Goal: Information Seeking & Learning: Learn about a topic

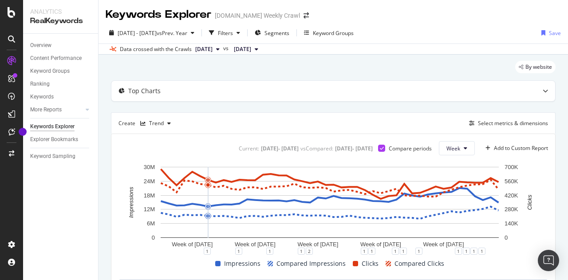
scroll to position [0, 3639]
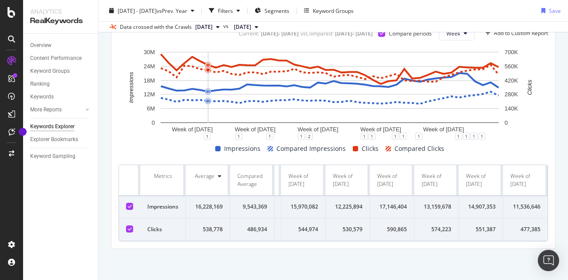
click at [160, 143] on div "Impressions Compared Impressions Clicks Compared Clicks" at bounding box center [330, 148] width 430 height 11
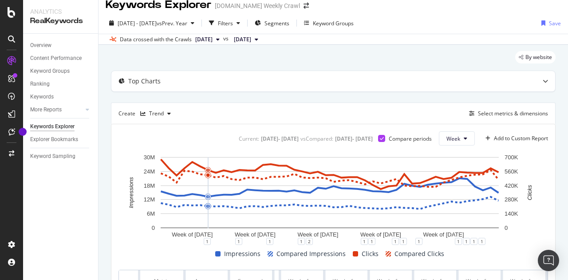
scroll to position [0, 0]
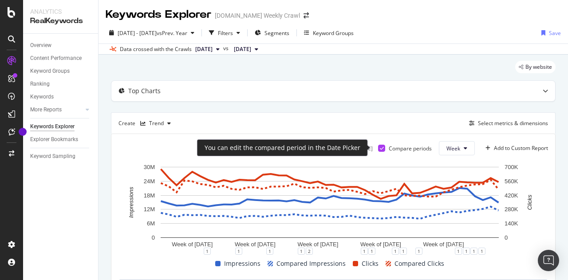
click at [380, 149] on icon at bounding box center [382, 148] width 4 height 4
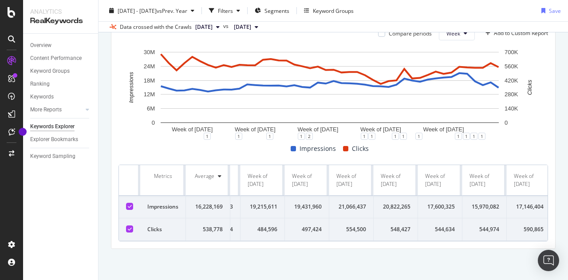
scroll to position [0, 1642]
drag, startPoint x: 153, startPoint y: 170, endPoint x: 564, endPoint y: 220, distance: 413.9
click at [564, 220] on div "Keywords Explorer [DOMAIN_NAME] Weekly Crawl [DATE] - [DATE] vs Prev. Year Filt…" at bounding box center [333, 140] width 469 height 280
copy thead
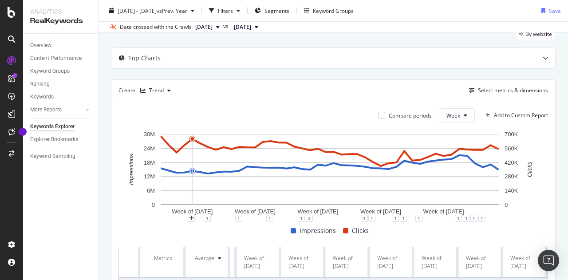
scroll to position [31, 0]
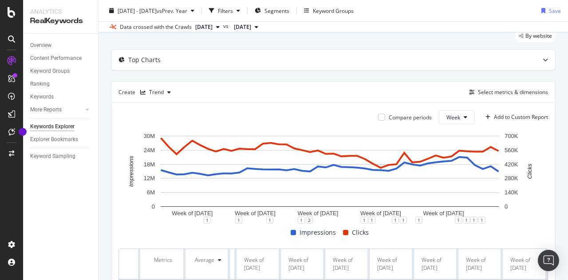
click at [213, 26] on span "[DATE]" at bounding box center [203, 27] width 17 height 8
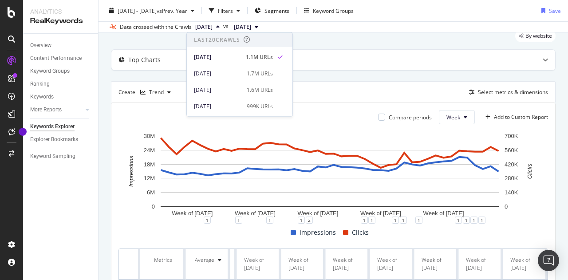
click at [213, 26] on span "[DATE]" at bounding box center [203, 27] width 17 height 8
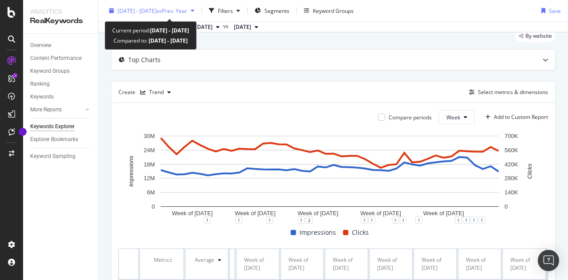
click at [198, 6] on div "[DATE] - [DATE] vs Prev. Year" at bounding box center [152, 10] width 92 height 13
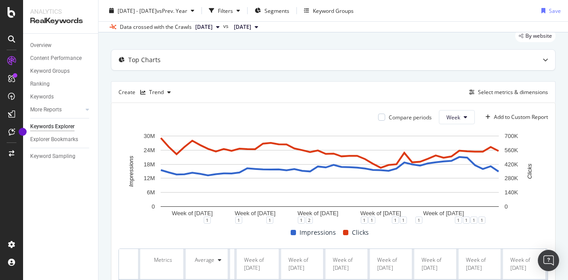
click at [384, 84] on div "Create Trend Select metrics & dimensions" at bounding box center [333, 91] width 445 height 21
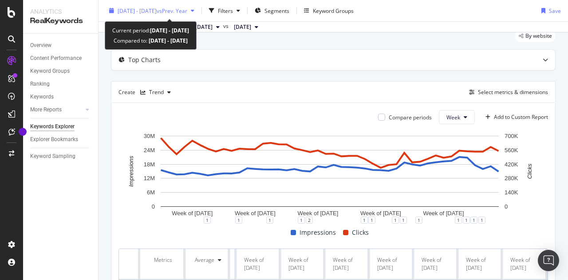
click at [187, 12] on span "vs Prev. Year" at bounding box center [172, 11] width 31 height 8
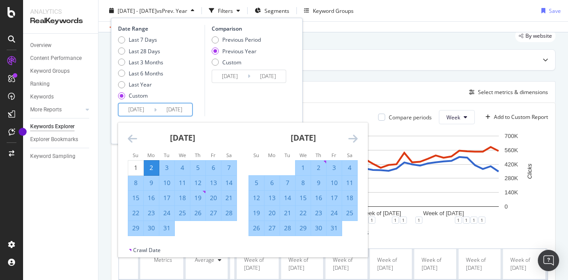
click at [144, 107] on input "[DATE]" at bounding box center [136, 109] width 36 height 12
click at [128, 139] on icon "Move backward to switch to the previous month." at bounding box center [132, 138] width 9 height 11
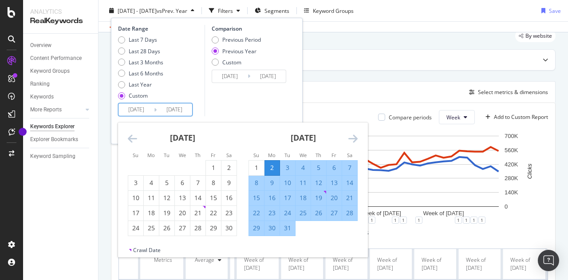
click at [128, 139] on icon "Move backward to switch to the previous month." at bounding box center [132, 138] width 9 height 11
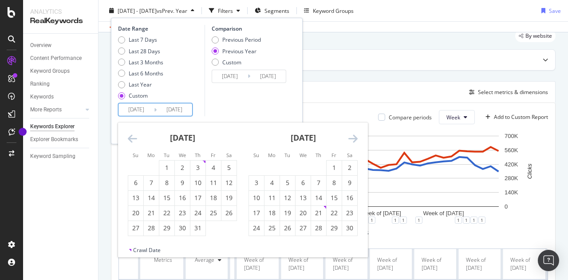
click at [128, 139] on icon "Move backward to switch to the previous month." at bounding box center [132, 138] width 9 height 11
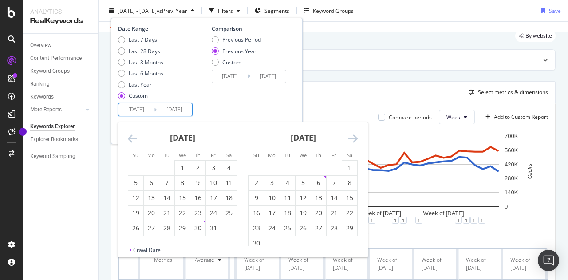
click at [128, 139] on icon "Move backward to switch to the previous month." at bounding box center [132, 138] width 9 height 11
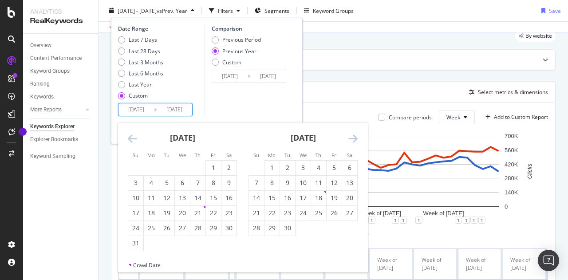
click at [128, 139] on icon "Move backward to switch to the previous month." at bounding box center [132, 138] width 9 height 11
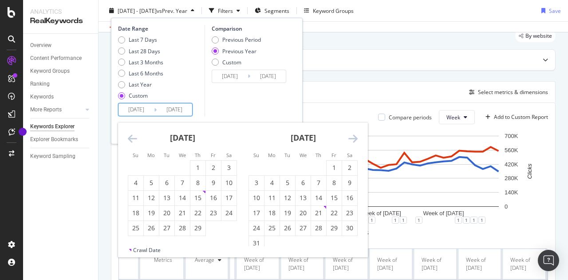
click at [128, 139] on icon "Move backward to switch to the previous month." at bounding box center [132, 138] width 9 height 11
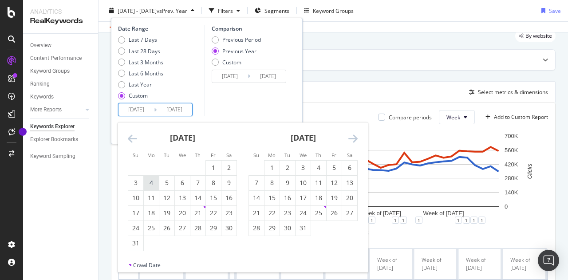
click at [146, 182] on div "4" at bounding box center [151, 182] width 15 height 9
type input "[DATE]"
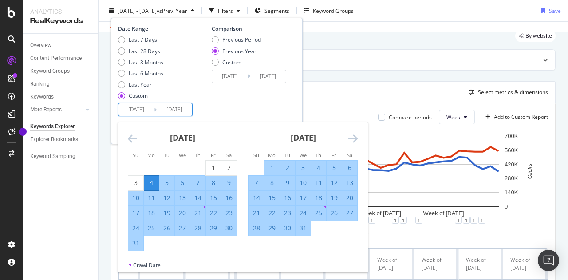
click at [355, 136] on icon "Move forward to switch to the next month." at bounding box center [352, 138] width 9 height 11
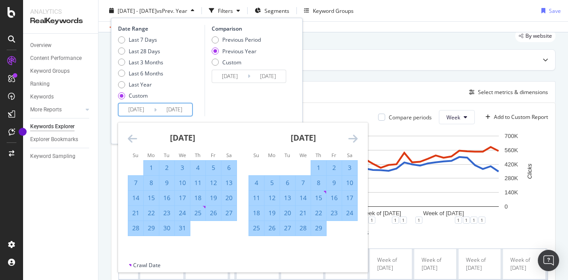
click at [355, 136] on icon "Move forward to switch to the next month." at bounding box center [352, 138] width 9 height 11
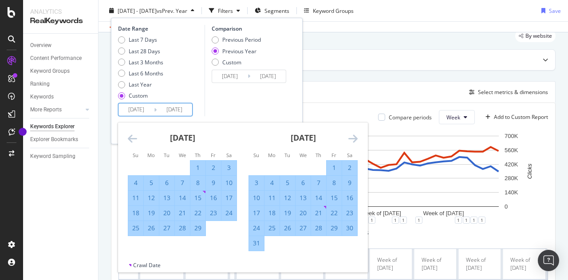
click at [355, 136] on icon "Move forward to switch to the next month." at bounding box center [352, 138] width 9 height 11
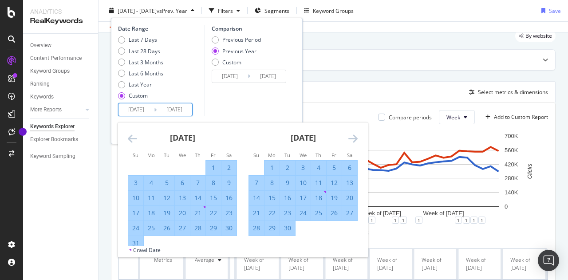
click at [355, 136] on icon "Move forward to switch to the next month." at bounding box center [352, 138] width 9 height 11
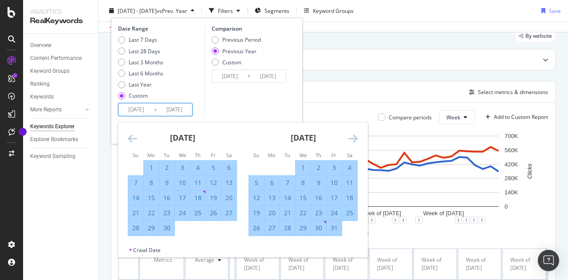
click at [355, 136] on icon "Move forward to switch to the next month." at bounding box center [352, 138] width 9 height 11
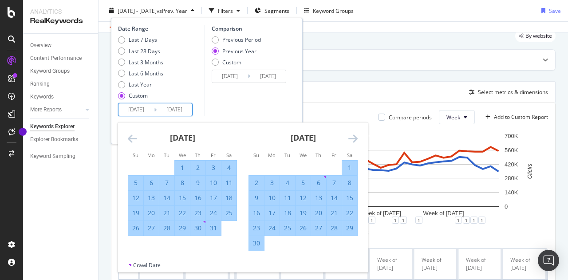
click at [355, 136] on icon "Move forward to switch to the next month." at bounding box center [352, 138] width 9 height 11
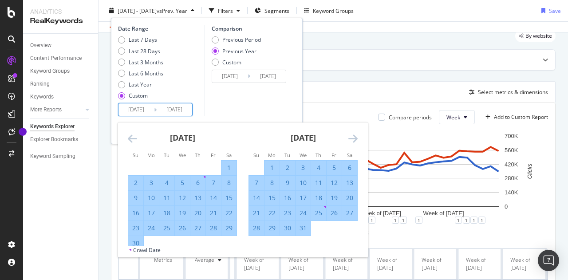
click at [355, 136] on icon "Move forward to switch to the next month." at bounding box center [352, 138] width 9 height 11
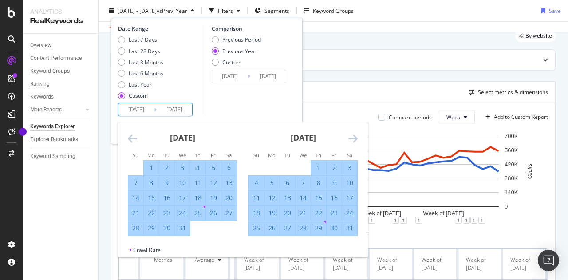
click at [355, 136] on icon "Move forward to switch to the next month." at bounding box center [352, 138] width 9 height 11
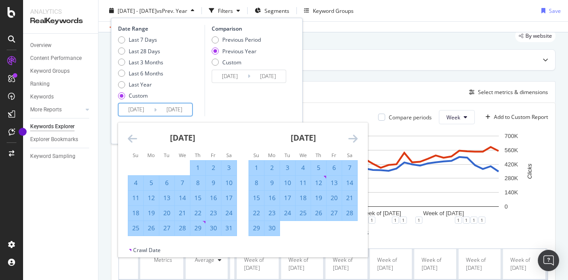
click at [355, 136] on icon "Move forward to switch to the next month." at bounding box center [352, 138] width 9 height 11
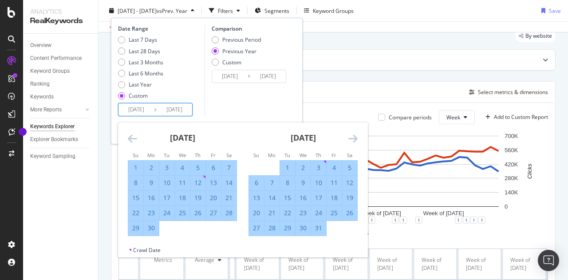
click at [346, 166] on div "5" at bounding box center [349, 167] width 15 height 9
type input "[DATE]"
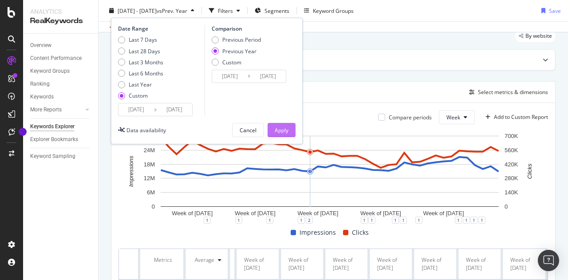
click at [286, 130] on div "Apply" at bounding box center [282, 130] width 14 height 8
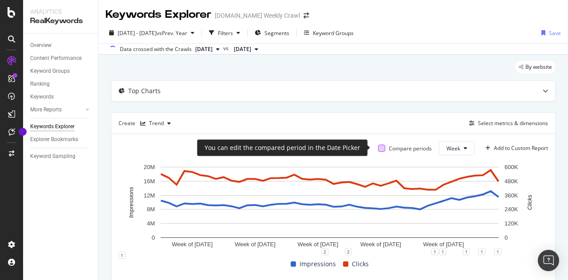
click at [378, 148] on div at bounding box center [381, 148] width 7 height 7
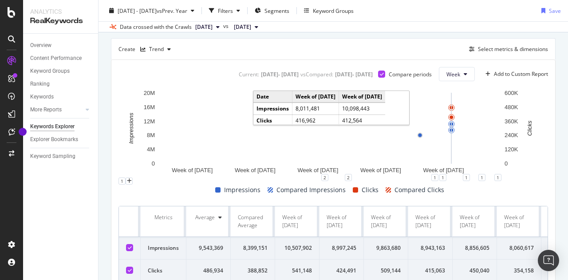
scroll to position [75, 0]
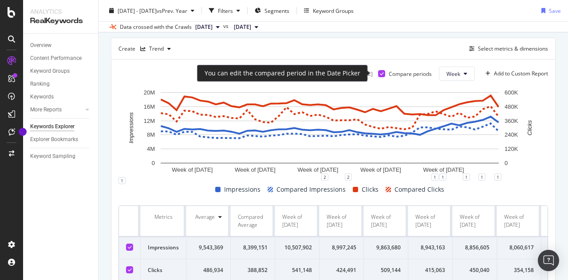
click at [380, 74] on icon at bounding box center [382, 73] width 4 height 4
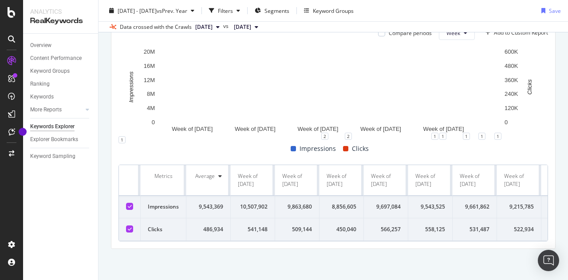
scroll to position [121, 0]
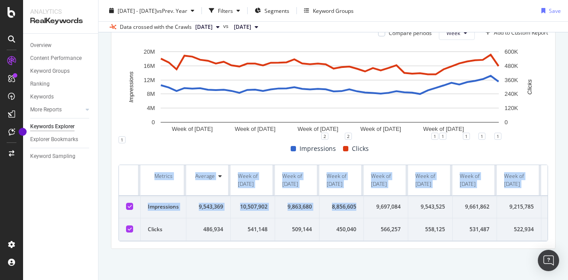
drag, startPoint x: 131, startPoint y: 177, endPoint x: 229, endPoint y: 201, distance: 100.5
click at [165, 181] on th "Metrics" at bounding box center [164, 180] width 46 height 31
drag, startPoint x: 166, startPoint y: 180, endPoint x: 442, endPoint y: 230, distance: 280.2
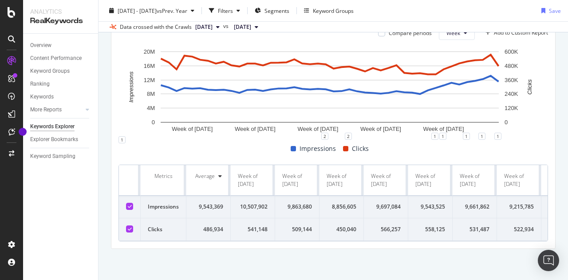
click at [154, 172] on div "Metrics" at bounding box center [163, 176] width 31 height 8
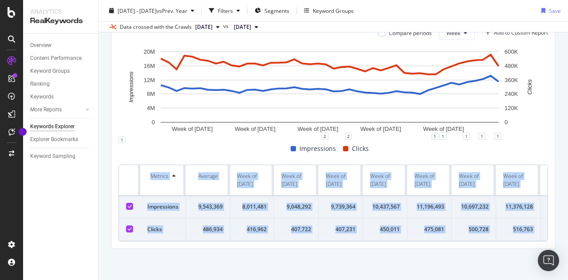
scroll to position [0, 1642]
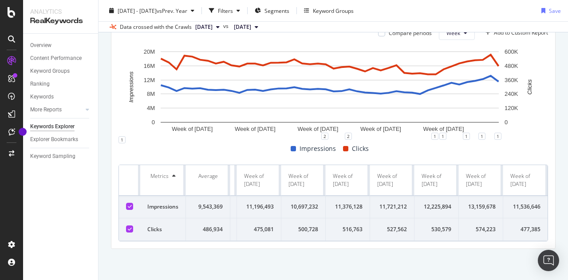
drag, startPoint x: 133, startPoint y: 169, endPoint x: 549, endPoint y: 227, distance: 420.3
click at [549, 227] on div "By website Top Charts Create Trend Select metrics & dimensions Compare periods …" at bounding box center [333, 109] width 469 height 341
copy thead
click at [106, 177] on div "By website Top Charts Create Trend Select metrics & dimensions Compare periods …" at bounding box center [333, 109] width 469 height 341
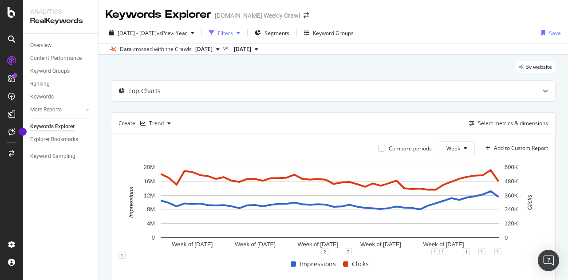
click at [233, 35] on div "Filters" at bounding box center [225, 33] width 15 height 8
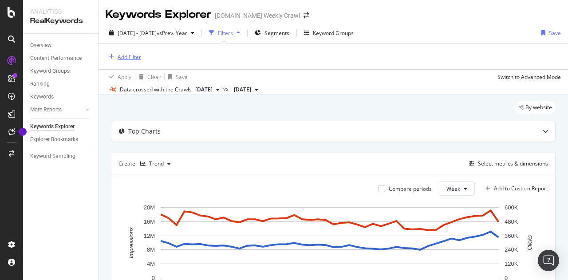
click at [136, 57] on div "Add Filter" at bounding box center [130, 57] width 24 height 8
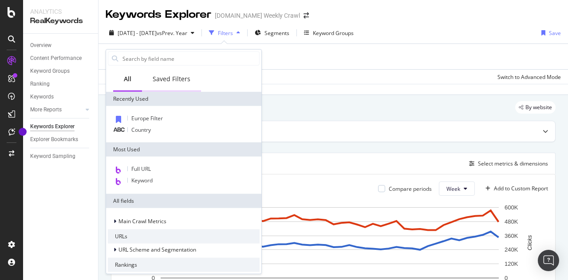
click at [170, 82] on div "Saved Filters" at bounding box center [172, 79] width 38 height 9
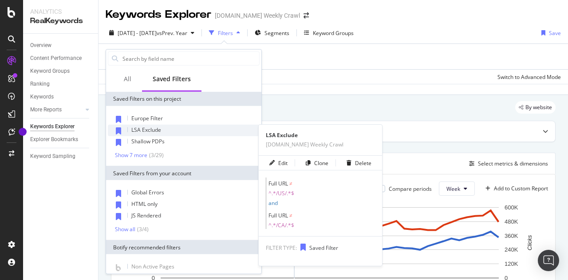
click at [158, 130] on span "LSA Exclude" at bounding box center [146, 130] width 30 height 8
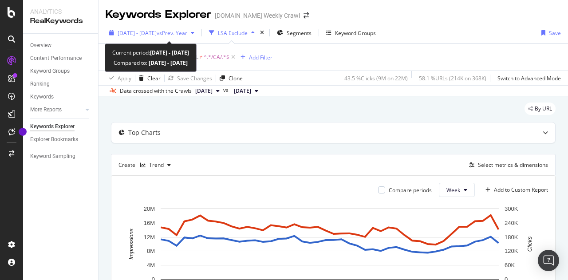
click at [187, 31] on span "vs Prev. Year" at bounding box center [172, 33] width 31 height 8
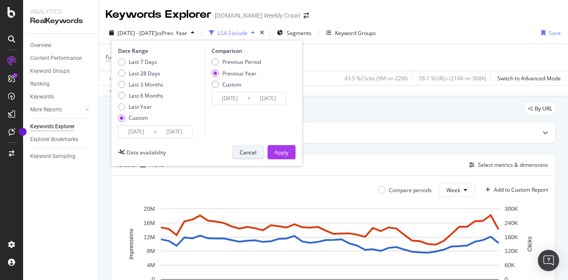
click at [249, 153] on div "Cancel" at bounding box center [248, 153] width 17 height 8
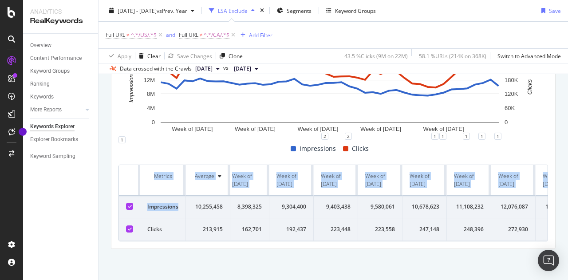
scroll to position [0, 1642]
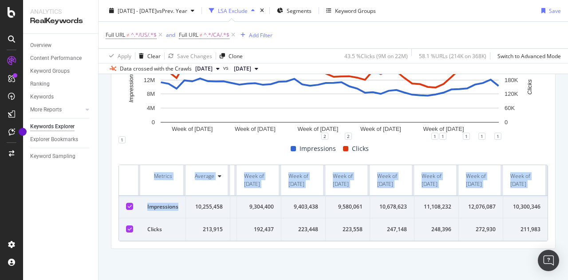
drag, startPoint x: 172, startPoint y: 199, endPoint x: 568, endPoint y: 281, distance: 403.9
click at [568, 280] on html "Analytics RealKeywords Overview Content Performance Keyword Groups Ranking Keyw…" at bounding box center [284, 140] width 568 height 280
copy table "Metrics Average Week of [DATE] Week of [DATE] Week of [DATE] Week of [DATE] Wee…"
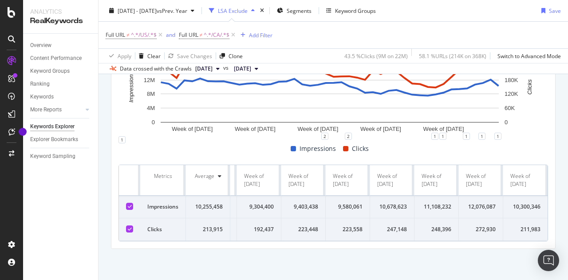
click at [147, 196] on td "Impressions" at bounding box center [163, 207] width 46 height 23
drag, startPoint x: 153, startPoint y: 159, endPoint x: 552, endPoint y: 240, distance: 407.5
click at [552, 240] on div "By URL Top Charts Create Trend Select metrics & dimensions Compare periods Week…" at bounding box center [333, 109] width 469 height 341
copy thead
click at [123, 143] on div "Impressions Clicks" at bounding box center [330, 148] width 430 height 11
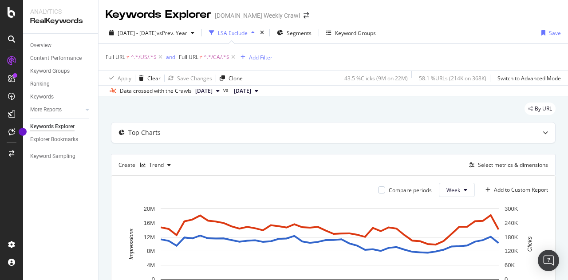
scroll to position [3, 0]
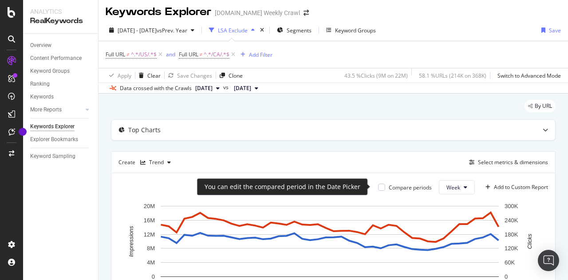
click at [379, 187] on div "Compare periods" at bounding box center [405, 188] width 54 height 8
click at [378, 187] on div at bounding box center [381, 187] width 7 height 7
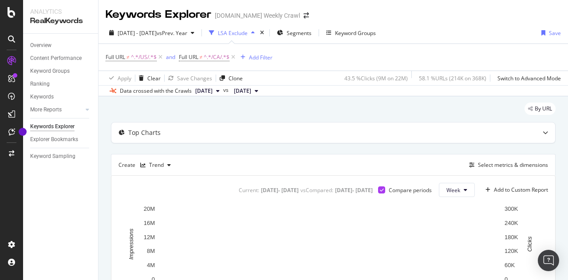
scroll to position [72, 0]
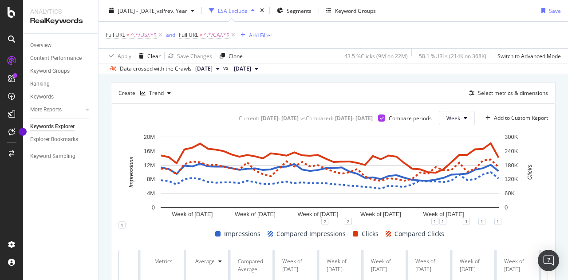
click at [280, 42] on div "Full URL ≠ ^.*/US/.*$ and Full URL ≠ ^.*/CA/.*$ Add Filter" at bounding box center [333, 35] width 455 height 27
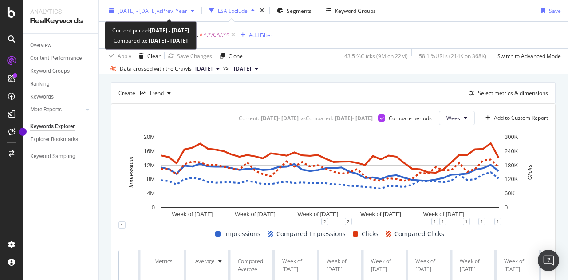
click at [187, 13] on span "vs Prev. Year" at bounding box center [172, 11] width 31 height 8
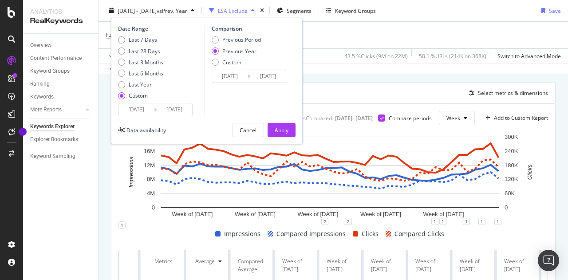
click at [138, 104] on input "[DATE]" at bounding box center [136, 109] width 36 height 12
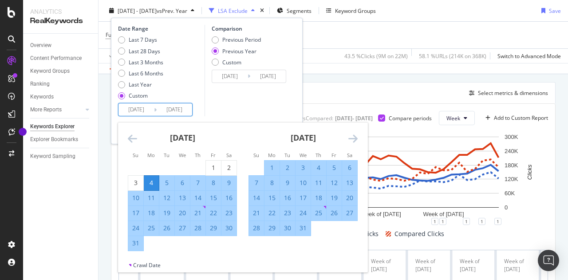
click at [210, 106] on div "Comparison Previous Period Previous Year Custom [DATE] Navigate forward to inte…" at bounding box center [247, 70] width 84 height 91
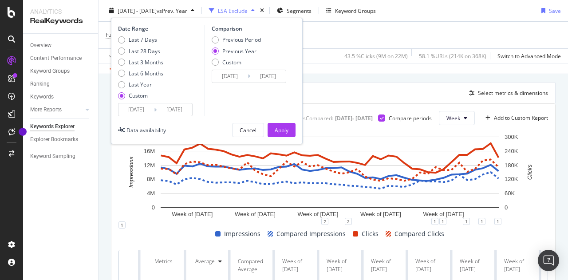
click at [145, 109] on input "[DATE]" at bounding box center [136, 109] width 36 height 12
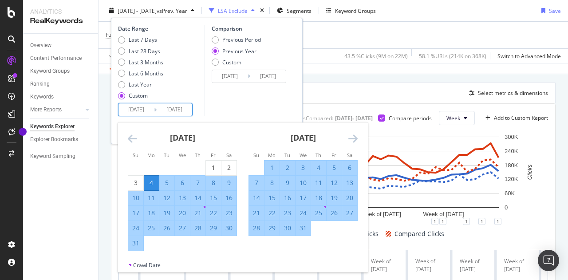
click at [353, 140] on icon "Move forward to switch to the next month." at bounding box center [352, 138] width 9 height 11
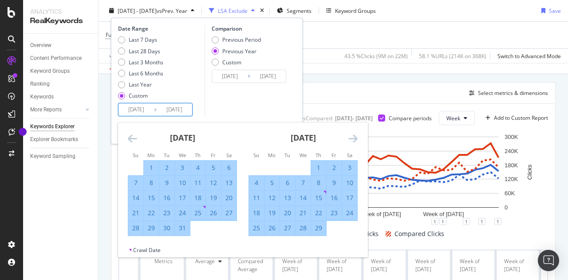
click at [353, 140] on icon "Move forward to switch to the next month." at bounding box center [352, 138] width 9 height 11
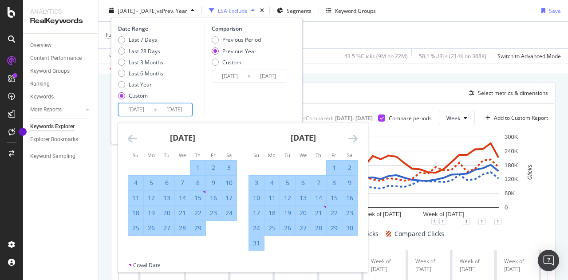
click at [353, 140] on icon "Move forward to switch to the next month." at bounding box center [352, 138] width 9 height 11
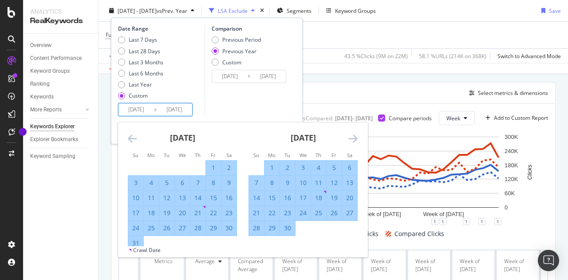
click at [353, 140] on icon "Move forward to switch to the next month." at bounding box center [352, 138] width 9 height 11
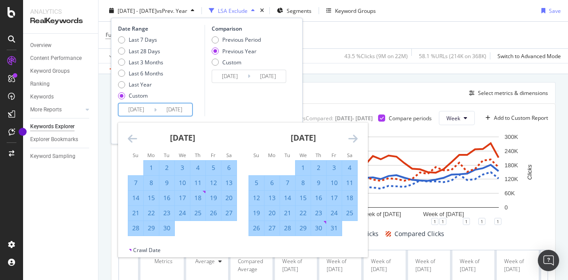
click at [353, 140] on icon "Move forward to switch to the next month." at bounding box center [352, 138] width 9 height 11
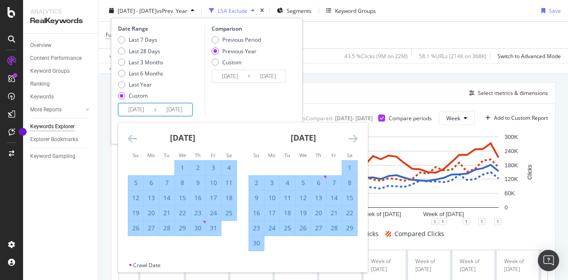
click at [353, 140] on icon "Move forward to switch to the next month." at bounding box center [352, 138] width 9 height 11
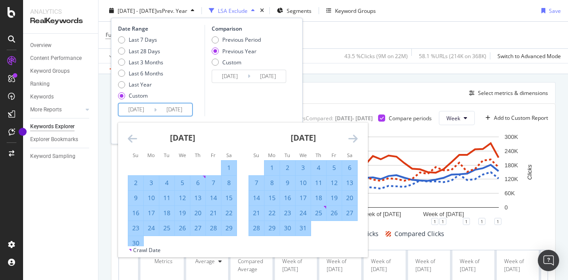
click at [353, 140] on icon "Move forward to switch to the next month." at bounding box center [352, 138] width 9 height 11
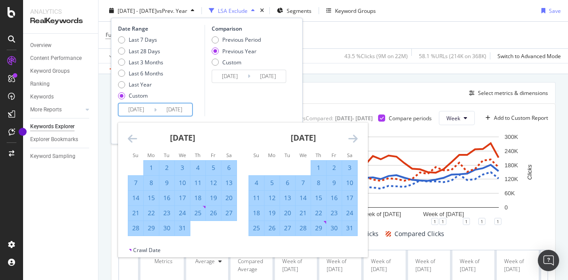
click at [353, 140] on icon "Move forward to switch to the next month." at bounding box center [352, 138] width 9 height 11
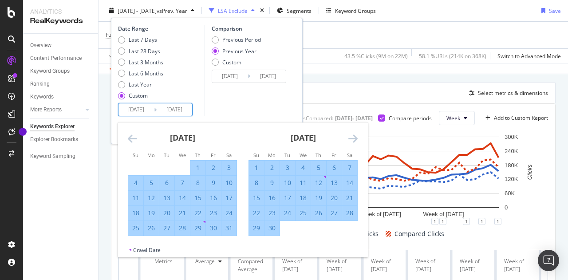
click at [353, 140] on icon "Move forward to switch to the next month." at bounding box center [352, 138] width 9 height 11
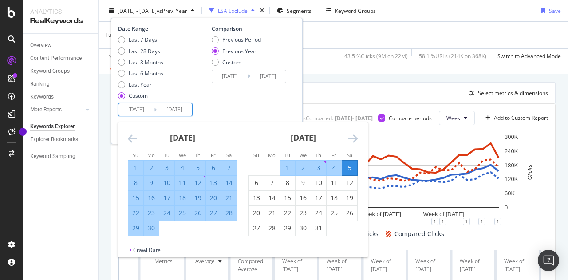
click at [353, 140] on icon "Move forward to switch to the next month." at bounding box center [352, 138] width 9 height 11
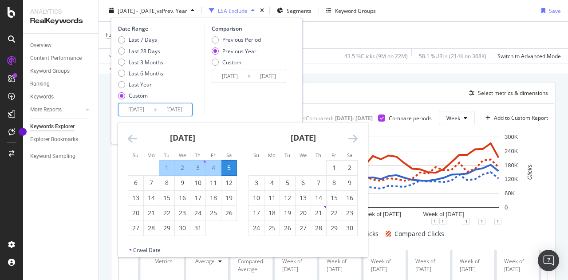
click at [353, 139] on icon "Move forward to switch to the next month." at bounding box center [352, 138] width 9 height 11
click at [134, 139] on icon "Move backward to switch to the previous month." at bounding box center [132, 138] width 9 height 11
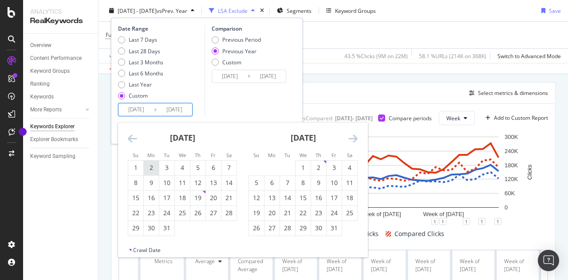
click at [152, 170] on div "2" at bounding box center [151, 167] width 15 height 9
type input "[DATE]"
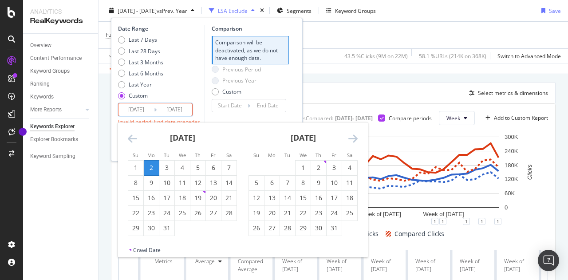
click at [353, 144] on div "Move forward to switch to the next month." at bounding box center [352, 138] width 9 height 11
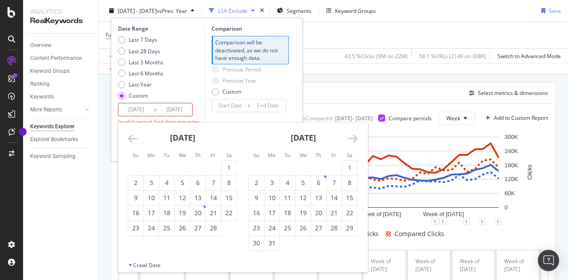
click at [353, 144] on div "Move forward to switch to the next month." at bounding box center [352, 138] width 9 height 11
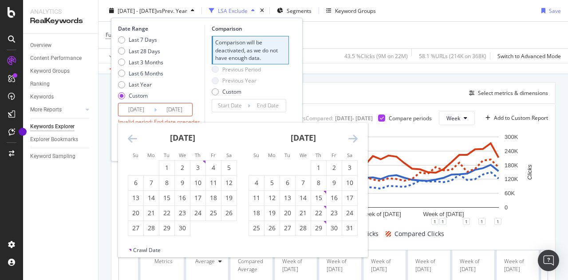
click at [353, 144] on div "Move forward to switch to the next month." at bounding box center [352, 138] width 9 height 11
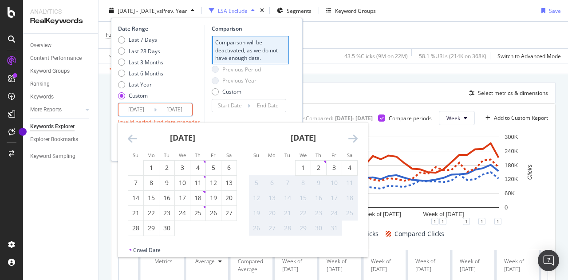
click at [353, 144] on div "Move forward to switch to the next month." at bounding box center [352, 138] width 9 height 11
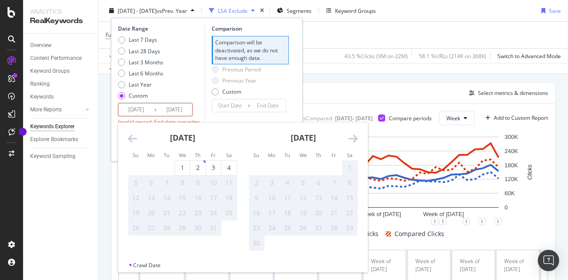
click at [353, 144] on div "Move forward to switch to the next month." at bounding box center [352, 138] width 9 height 11
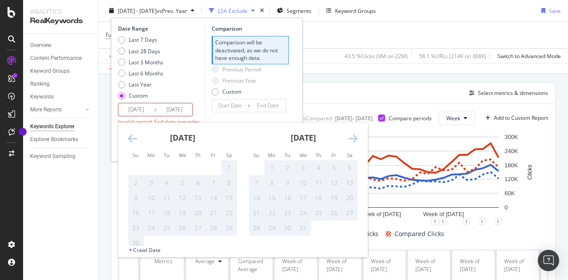
click at [132, 139] on icon "Move backward to switch to the previous month." at bounding box center [132, 138] width 9 height 11
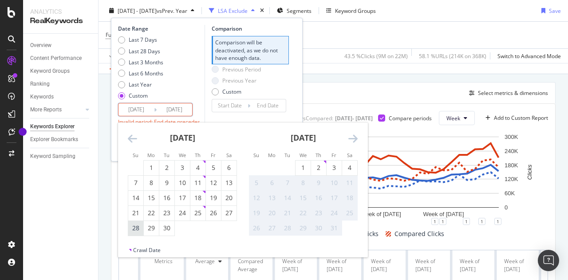
click at [136, 229] on div "28" at bounding box center [135, 228] width 15 height 9
type input "[DATE]"
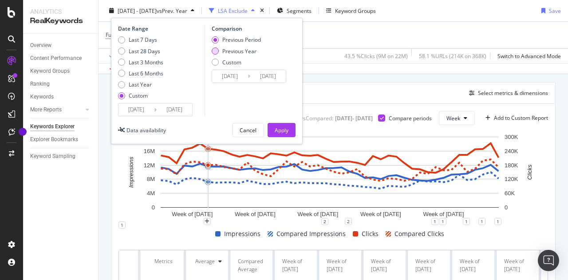
click at [234, 52] on div "Previous Year" at bounding box center [239, 51] width 34 height 8
type input "[DATE]"
click at [286, 130] on div "Apply" at bounding box center [282, 130] width 14 height 8
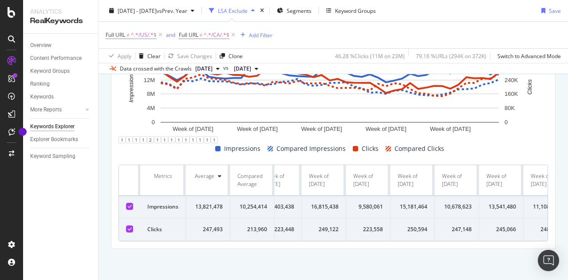
scroll to position [0, 3550]
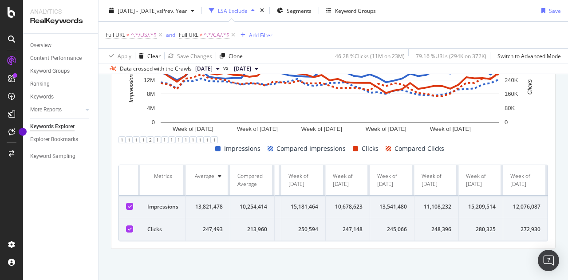
drag, startPoint x: 153, startPoint y: 165, endPoint x: 568, endPoint y: 233, distance: 420.5
click at [568, 233] on div "Keywords Explorer [DOMAIN_NAME] Weekly Crawl [DATE] - [DATE] vs Prev. Year LSA …" at bounding box center [333, 140] width 469 height 280
copy thead
click at [154, 143] on div "Impressions Compared Impressions Clicks Compared Clicks" at bounding box center [330, 148] width 430 height 11
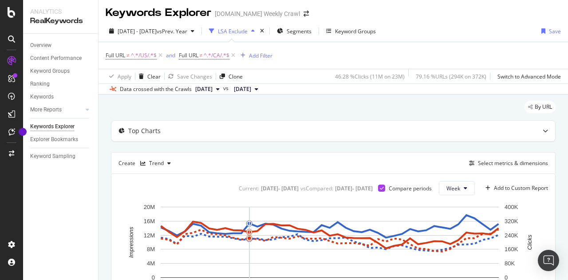
scroll to position [1, 0]
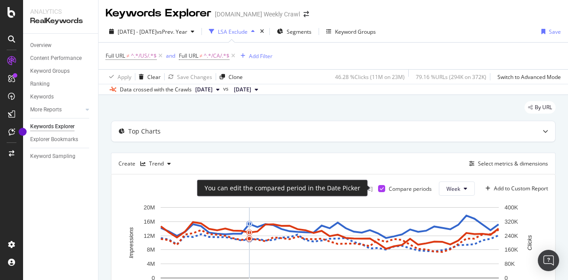
click at [380, 189] on icon at bounding box center [382, 188] width 4 height 4
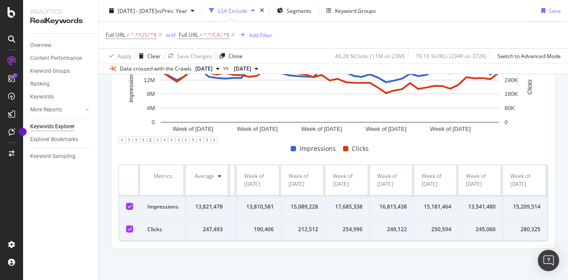
scroll to position [0, 1598]
drag, startPoint x: 143, startPoint y: 161, endPoint x: 564, endPoint y: 216, distance: 424.3
click at [564, 216] on div "Keywords Explorer [DOMAIN_NAME] Weekly Crawl [DATE] - [DATE] vs Prev. Year LSA …" at bounding box center [333, 140] width 469 height 280
copy thead
